Goal: Check status: Check status

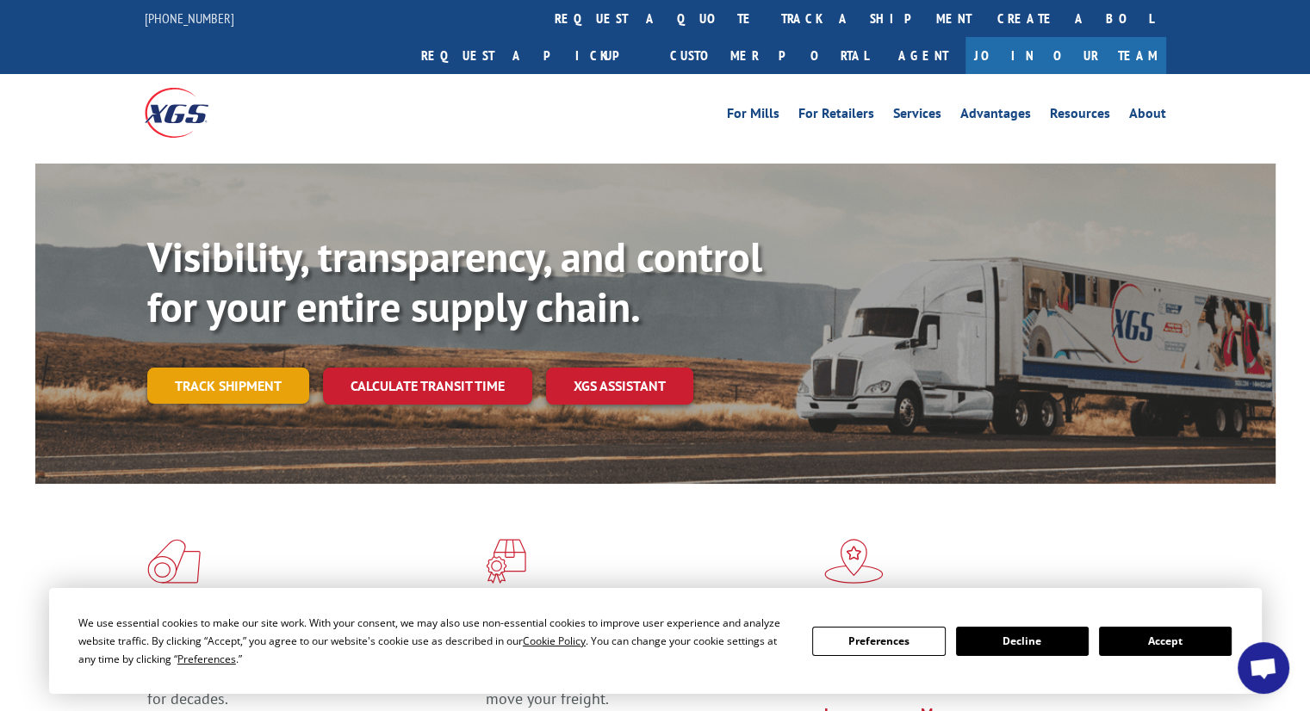
click at [258, 368] on link "Track shipment" at bounding box center [228, 386] width 162 height 36
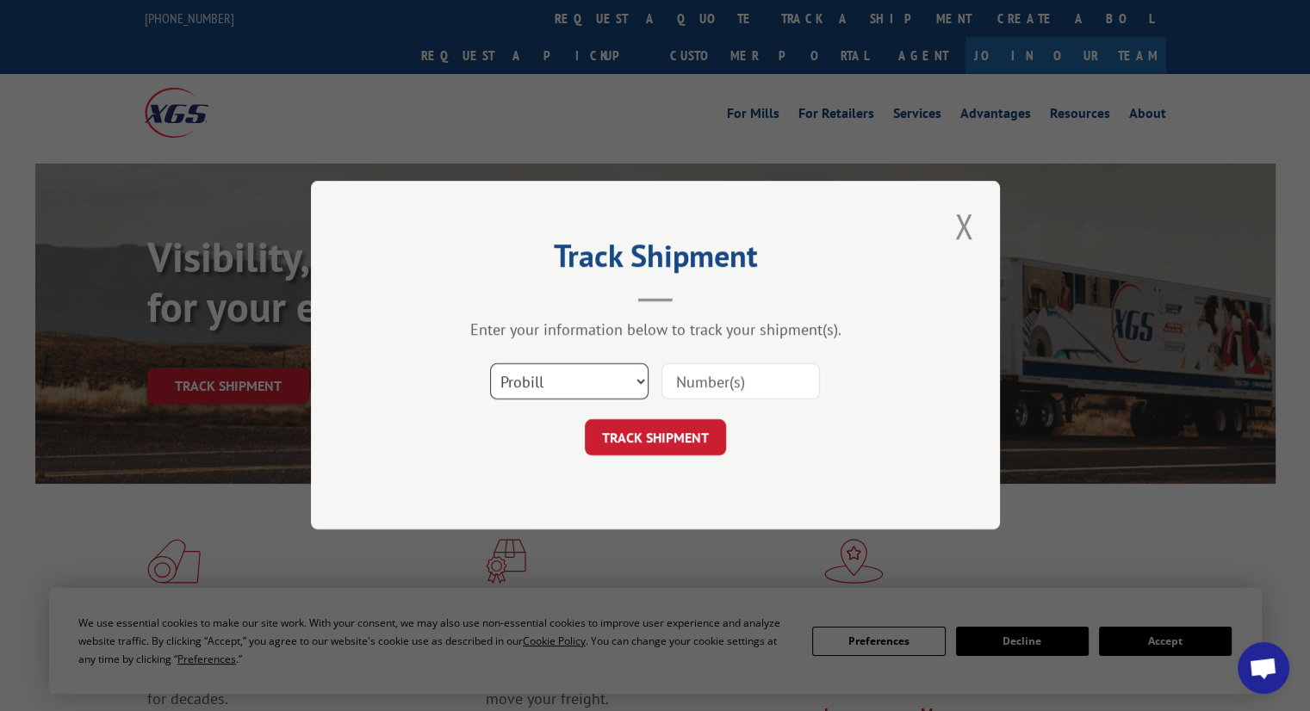
click at [640, 379] on select "Select category... Probill BOL PO" at bounding box center [569, 382] width 158 height 36
select select "bol"
click at [490, 364] on select "Select category... Probill BOL PO" at bounding box center [569, 382] width 158 height 36
click at [698, 383] on input at bounding box center [741, 382] width 158 height 36
paste input "17538439"
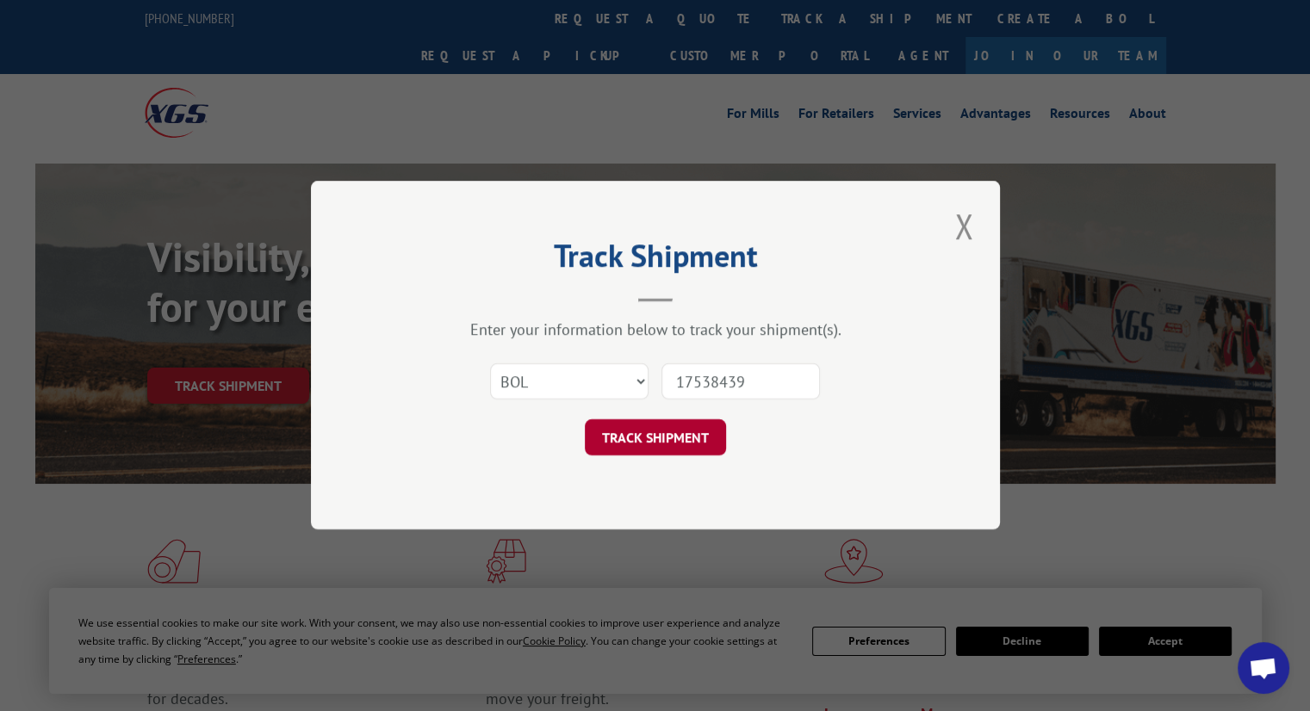
type input "17538439"
click at [665, 444] on button "TRACK SHIPMENT" at bounding box center [655, 438] width 141 height 36
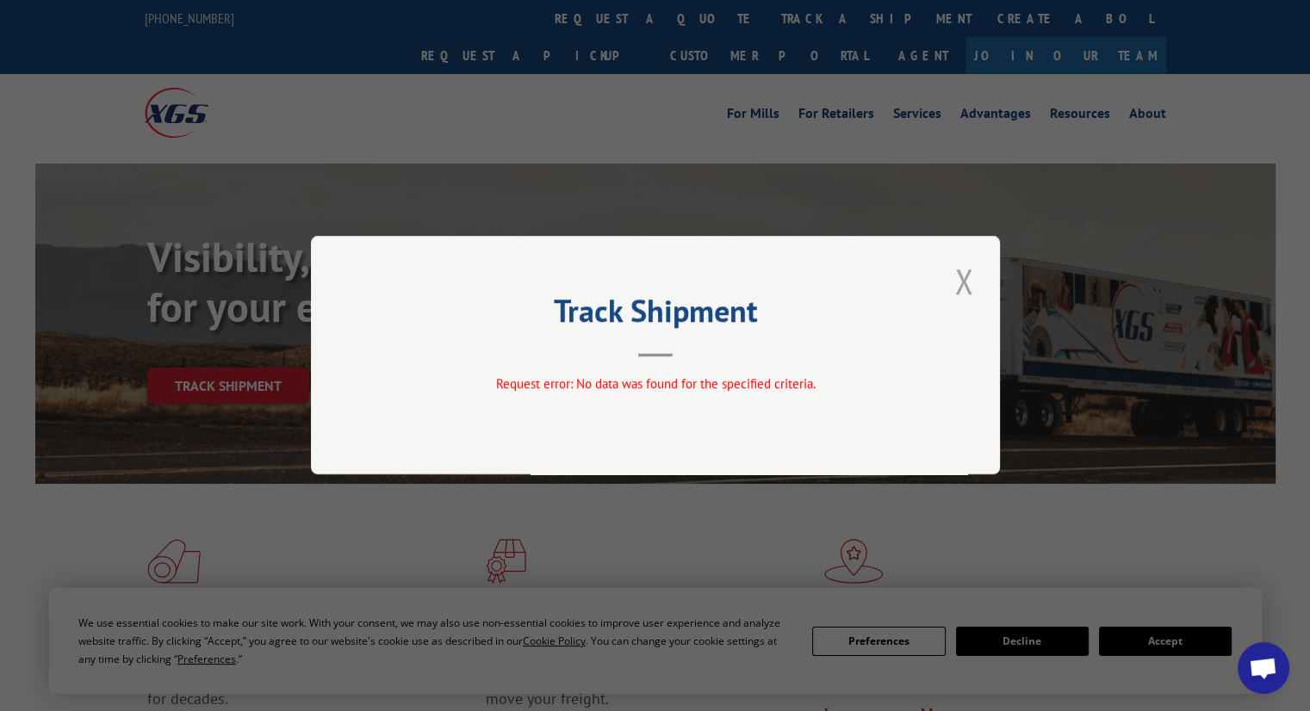
click at [955, 283] on button "Close modal" at bounding box center [963, 281] width 29 height 47
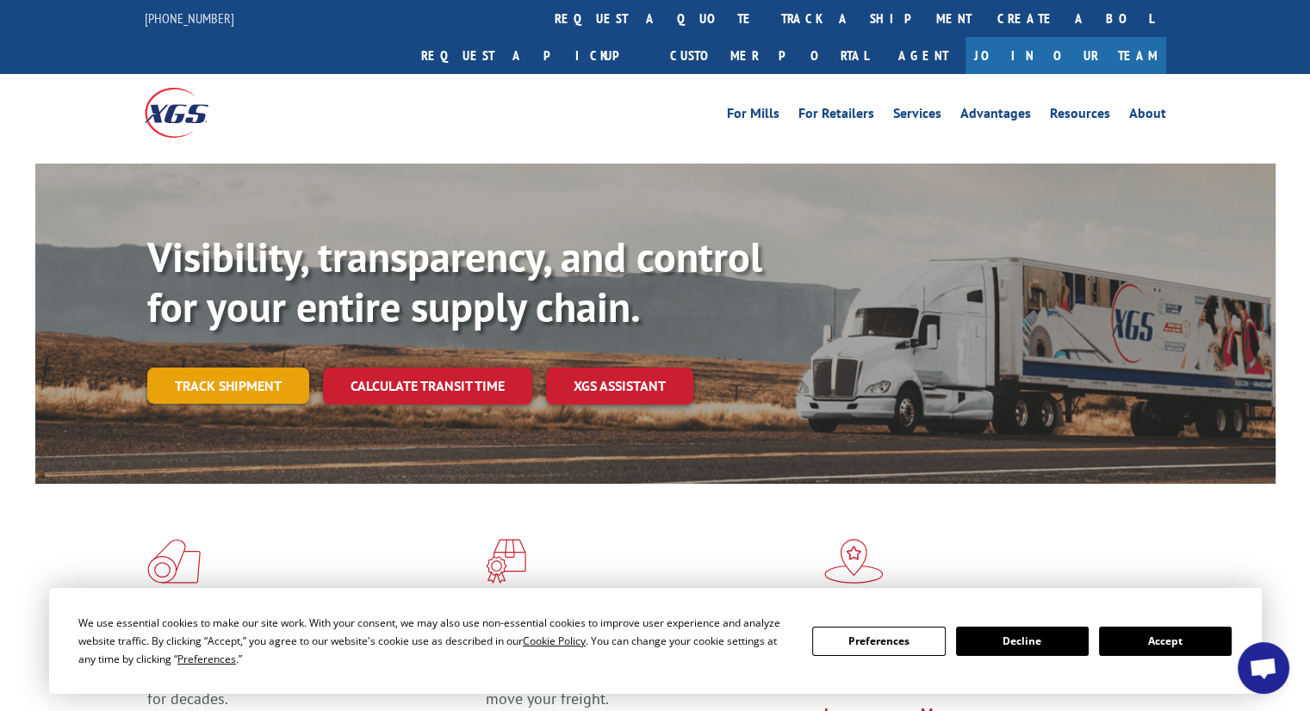
click at [200, 368] on link "Track shipment" at bounding box center [228, 386] width 162 height 36
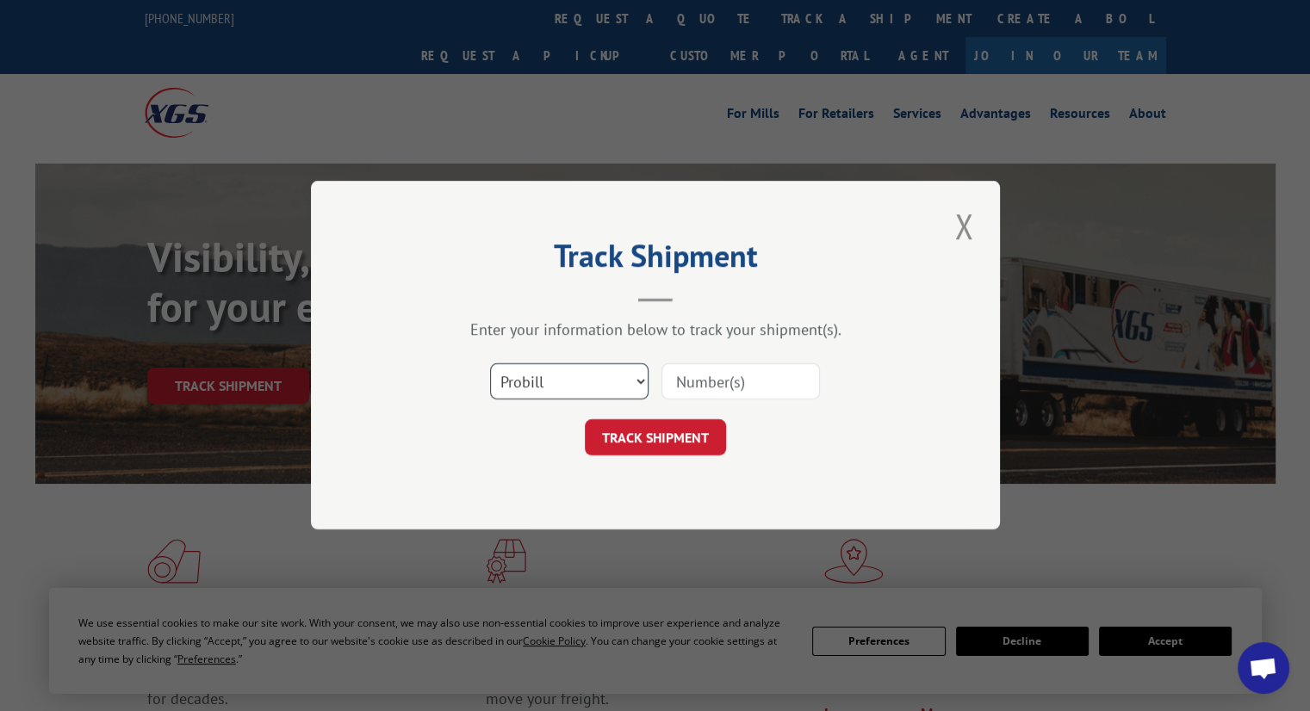
click at [630, 378] on select "Select category... Probill BOL PO" at bounding box center [569, 382] width 158 height 36
select select "po"
click at [490, 364] on select "Select category... Probill BOL PO" at bounding box center [569, 382] width 158 height 36
click at [721, 375] on input at bounding box center [741, 382] width 158 height 36
type input "91141HB"
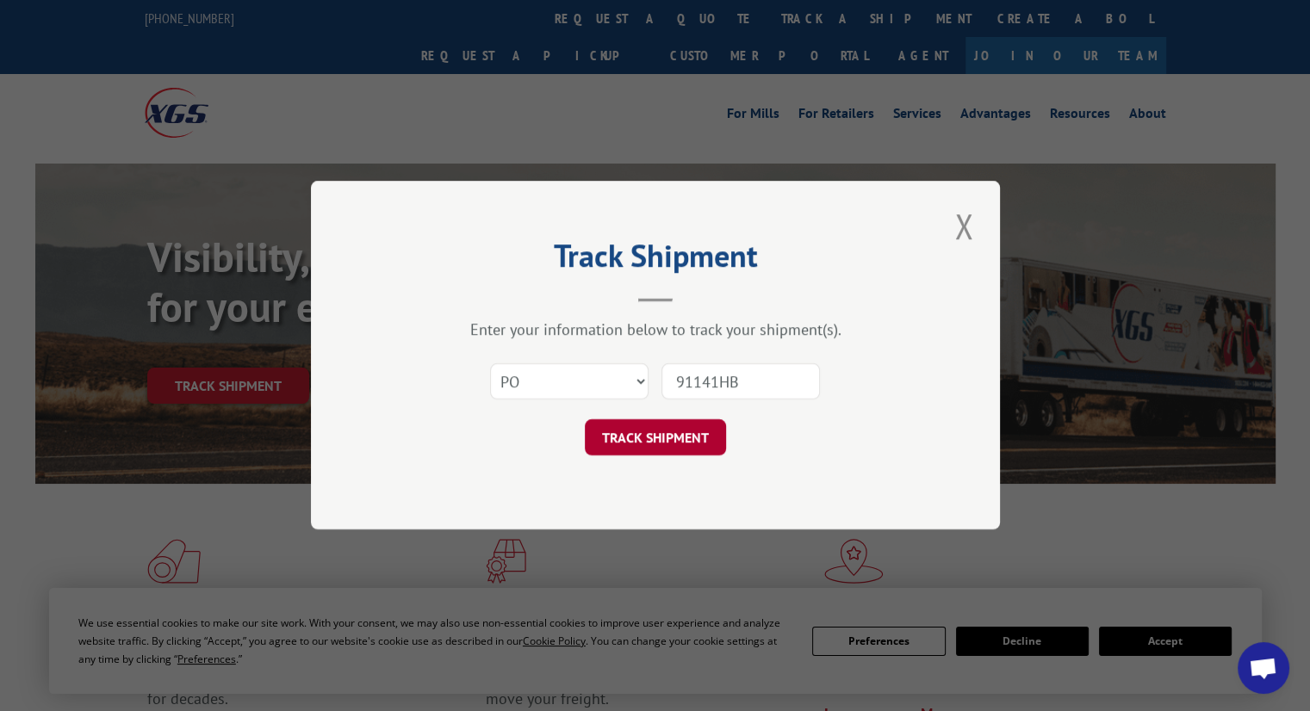
click at [631, 435] on button "TRACK SHIPMENT" at bounding box center [655, 438] width 141 height 36
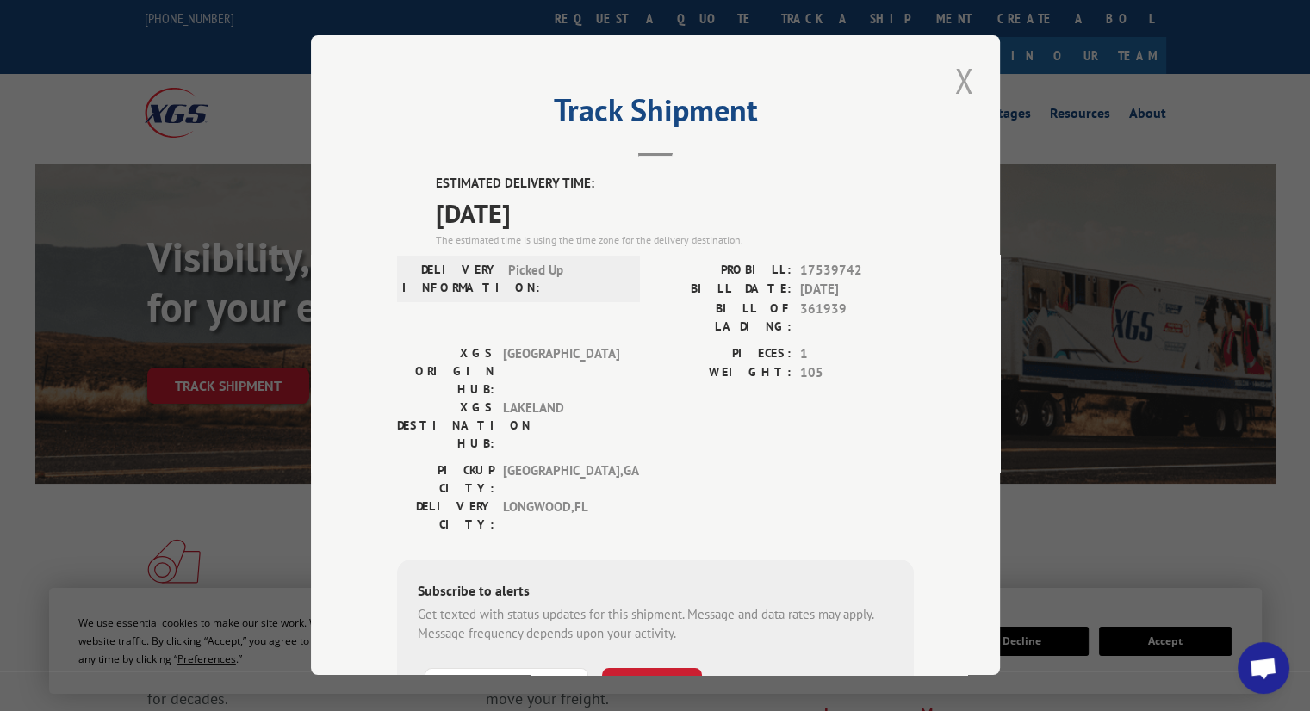
click at [957, 87] on button "Close modal" at bounding box center [963, 80] width 29 height 47
